Goal: Information Seeking & Learning: Learn about a topic

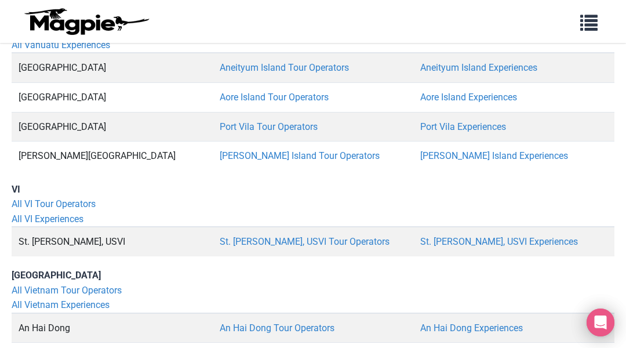
scroll to position [157366, 0]
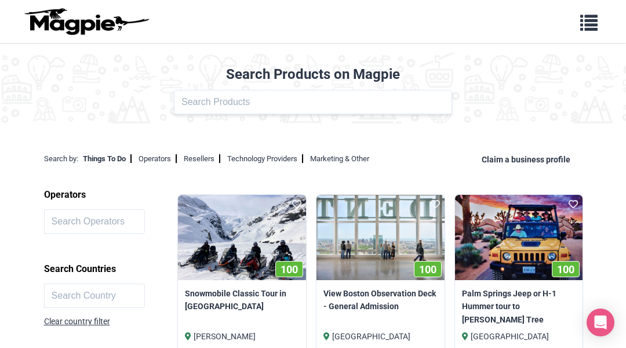
scroll to position [2066, 0]
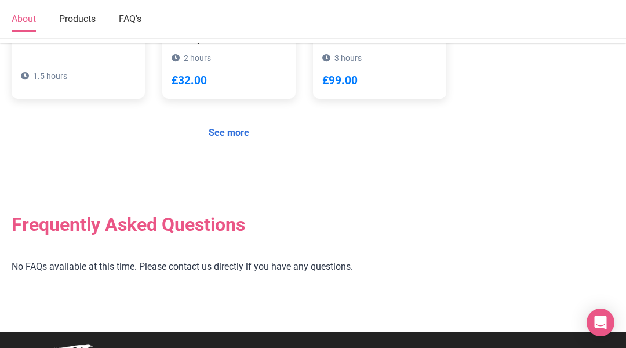
scroll to position [1033, 0]
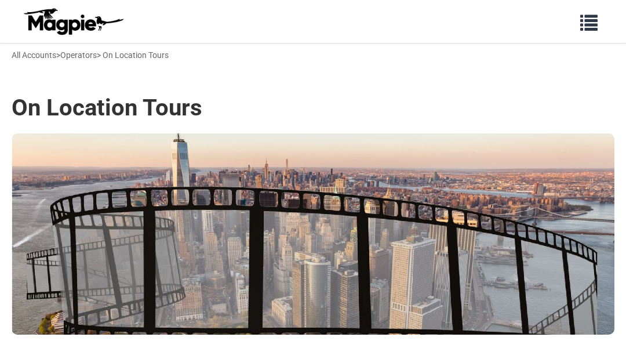
scroll to position [1138, 0]
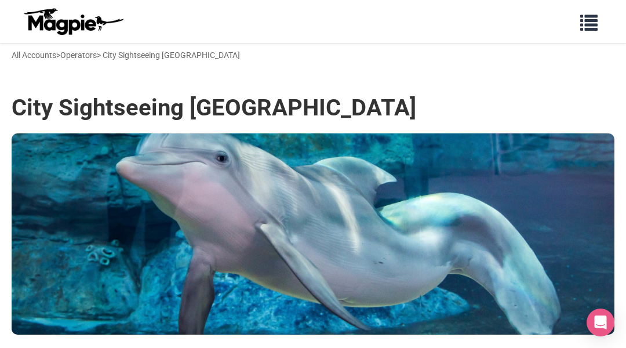
scroll to position [1120, 0]
